Goal: Find specific page/section: Find specific page/section

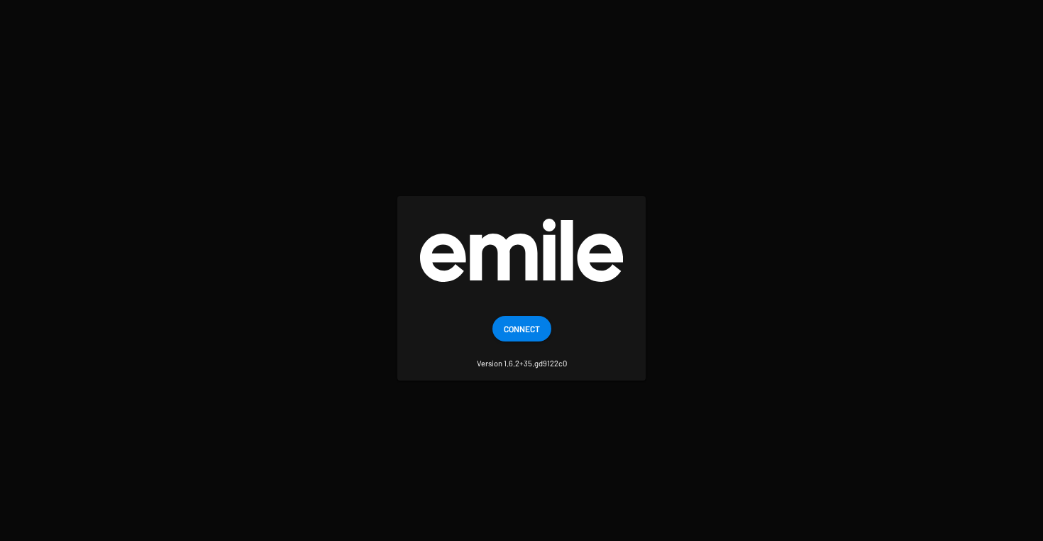
click at [524, 336] on span "Connect" at bounding box center [522, 329] width 36 height 26
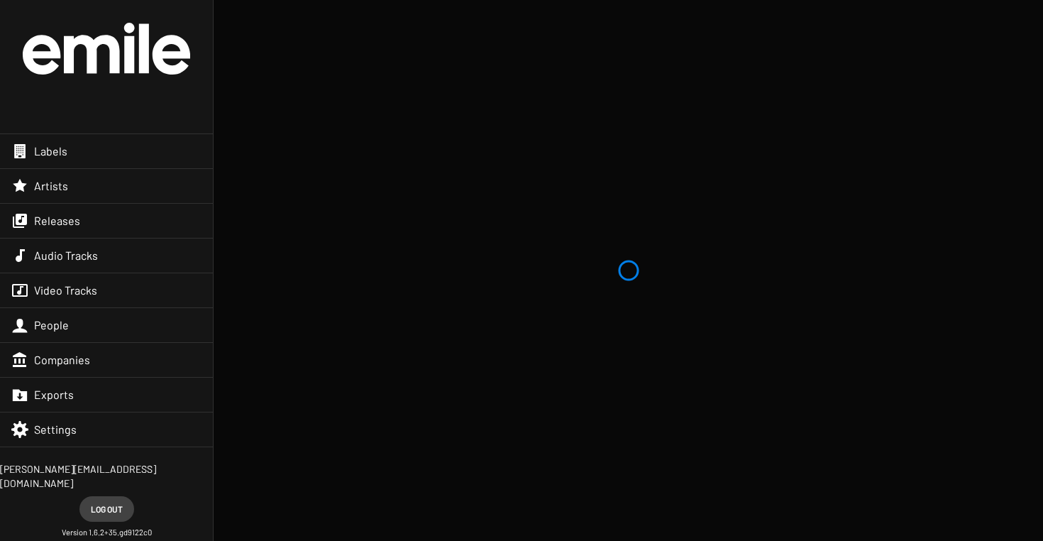
click at [136, 159] on div "Labels" at bounding box center [106, 151] width 213 height 34
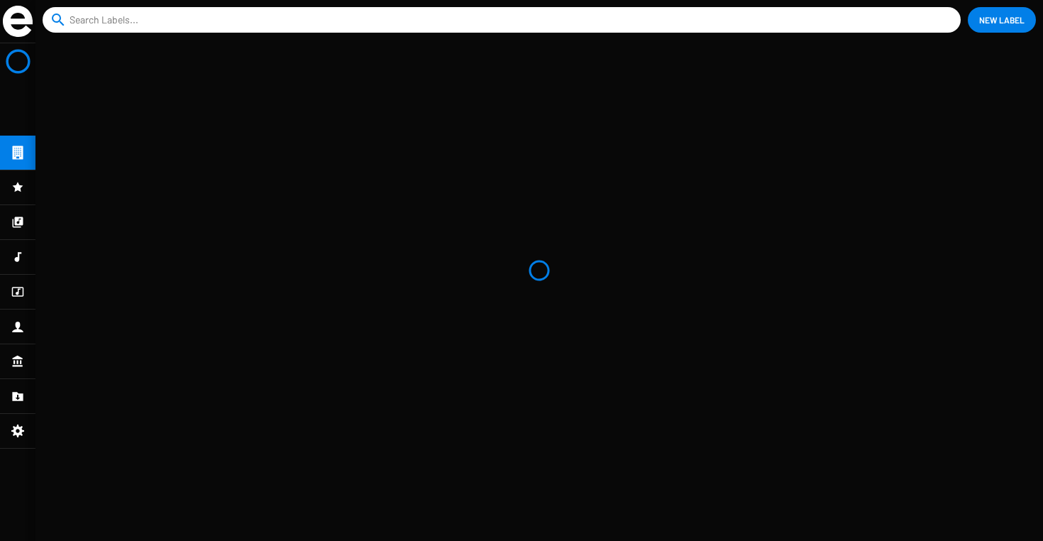
click at [201, 22] on input at bounding box center [505, 20] width 870 height 26
type input "m"
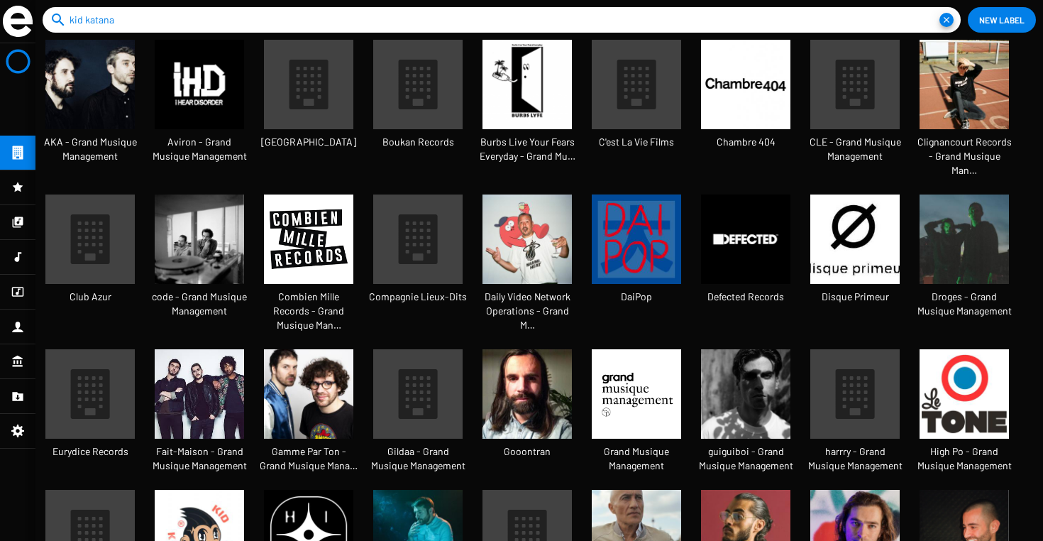
type input "kid katana"
click at [939, 13] on button "close" at bounding box center [946, 20] width 14 height 14
